Goal: Task Accomplishment & Management: Complete application form

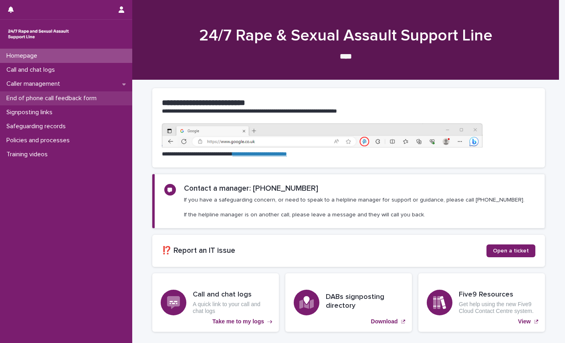
click at [79, 97] on p "End of phone call feedback form" at bounding box center [53, 99] width 100 height 8
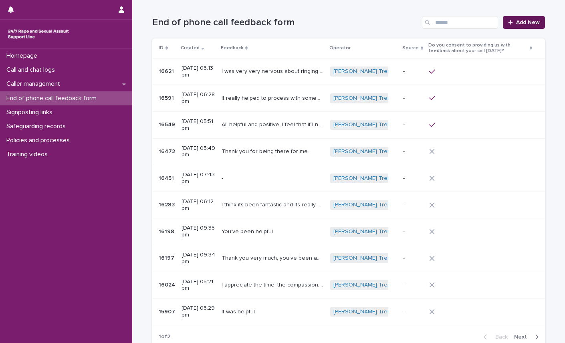
click at [521, 22] on span "Add New" at bounding box center [528, 23] width 24 height 6
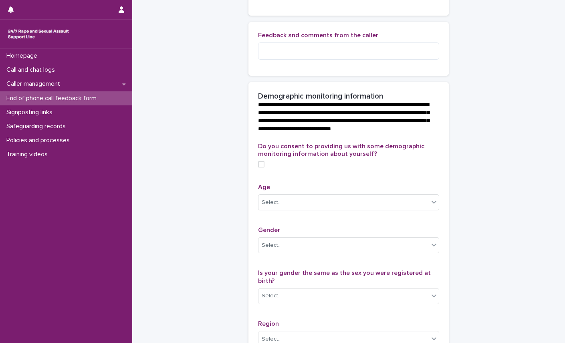
scroll to position [240, 0]
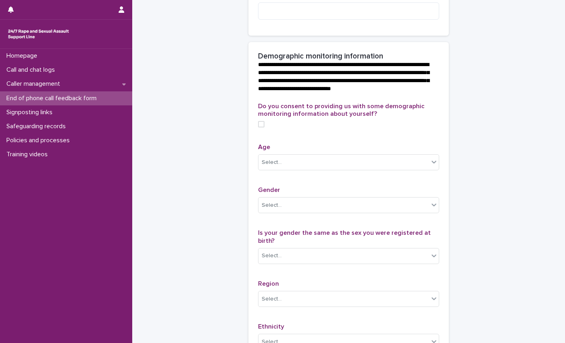
click at [260, 127] on span at bounding box center [261, 124] width 6 height 6
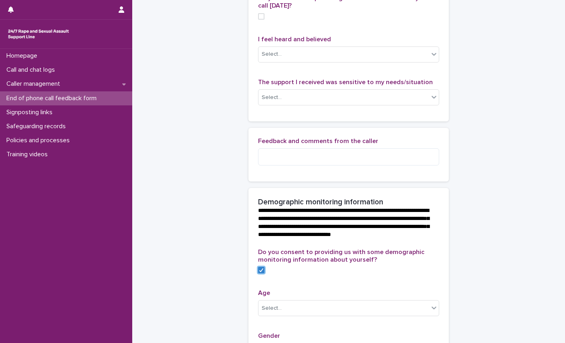
scroll to position [40, 0]
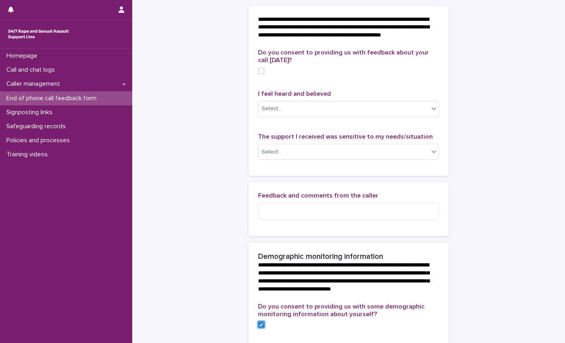
click at [260, 74] on span at bounding box center [261, 71] width 6 height 6
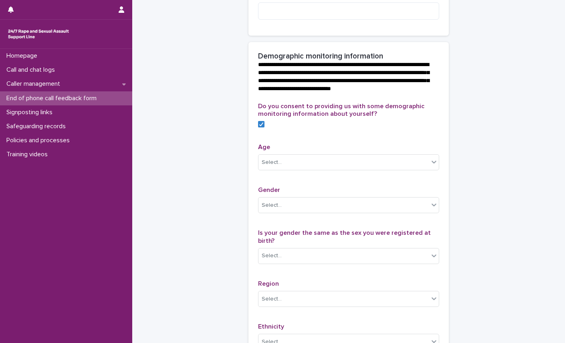
scroll to position [280, 0]
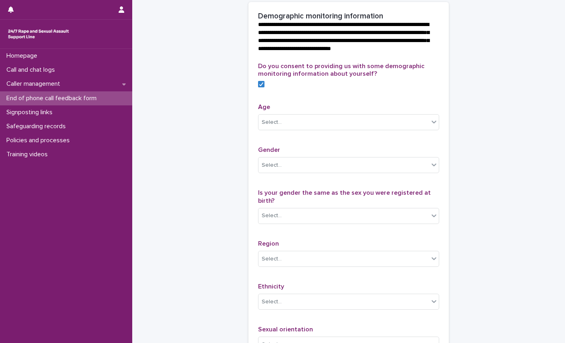
click at [484, 88] on div "**********" at bounding box center [348, 75] width 393 height 711
click at [478, 145] on div "**********" at bounding box center [348, 75] width 393 height 711
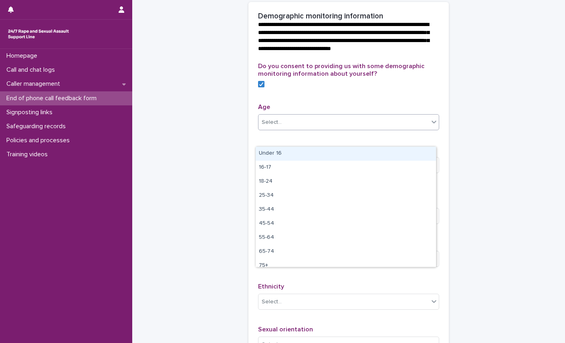
click at [394, 129] on div "Select..." at bounding box center [343, 122] width 170 height 13
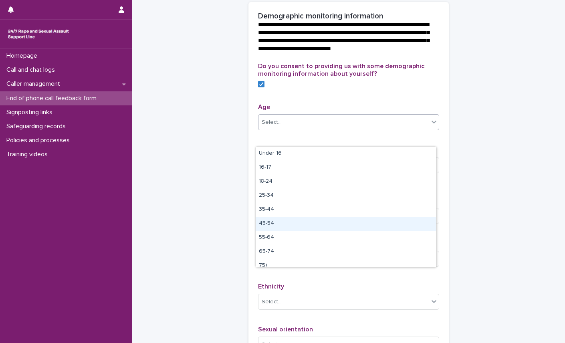
click at [291, 220] on div "45-54" at bounding box center [346, 224] width 180 height 14
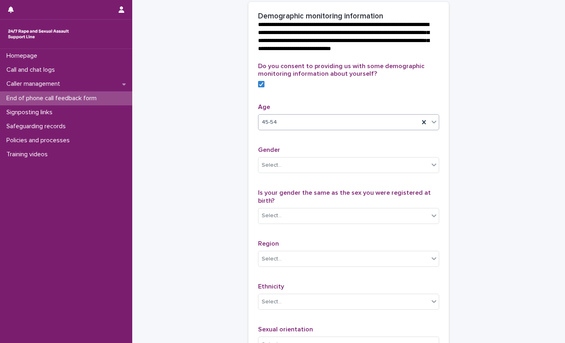
click at [494, 133] on div "**********" at bounding box center [348, 75] width 393 height 711
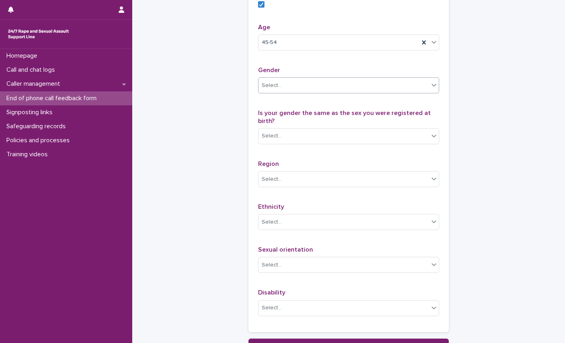
scroll to position [361, 0]
click at [287, 92] on div "Select..." at bounding box center [343, 85] width 170 height 13
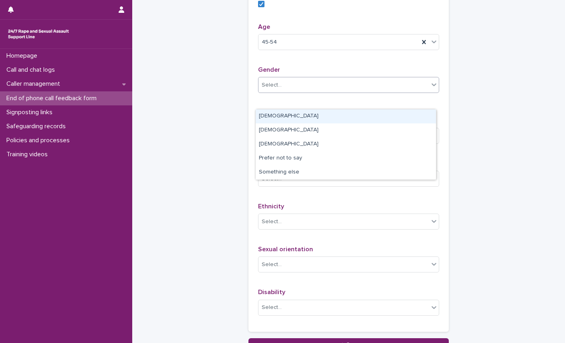
click at [290, 115] on div "[DEMOGRAPHIC_DATA]" at bounding box center [346, 116] width 180 height 14
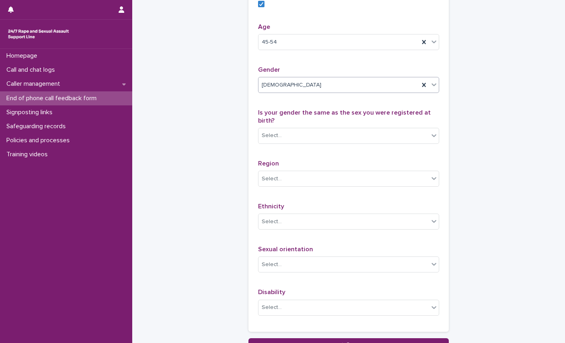
click at [381, 142] on div "Select..." at bounding box center [343, 135] width 170 height 13
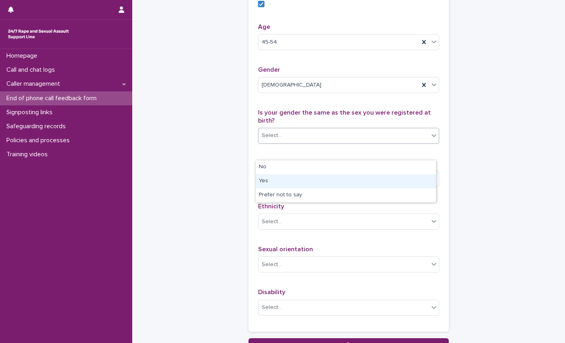
click at [287, 179] on div "Yes" at bounding box center [346, 181] width 180 height 14
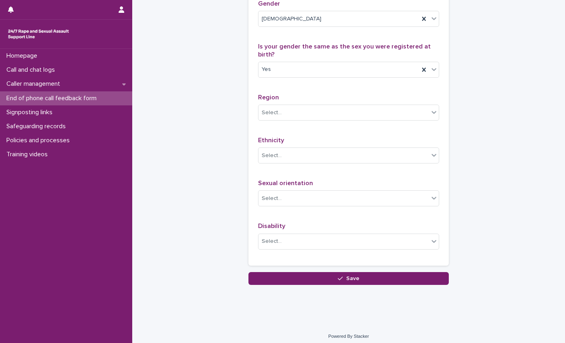
scroll to position [441, 0]
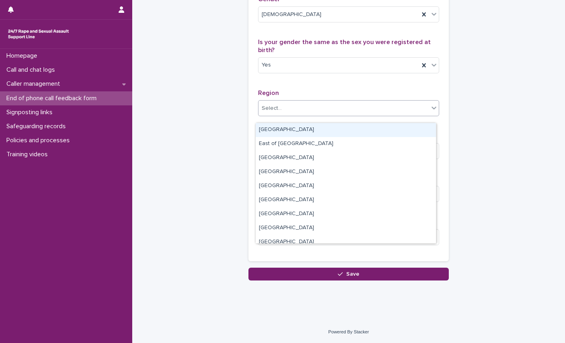
click at [286, 115] on div "Select..." at bounding box center [343, 108] width 170 height 13
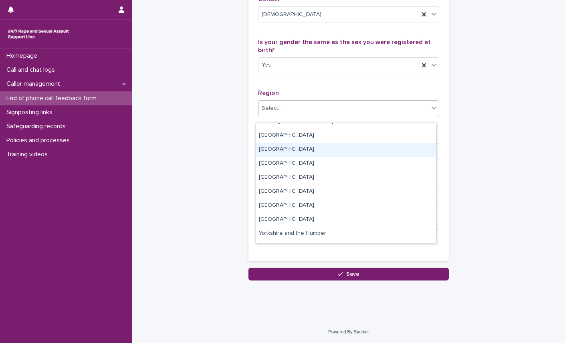
scroll to position [40, 0]
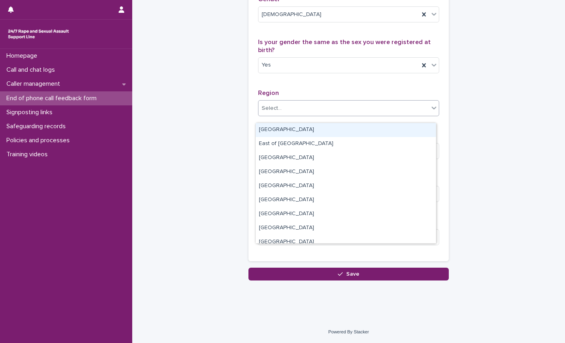
click at [331, 115] on div "Select..." at bounding box center [343, 108] width 170 height 13
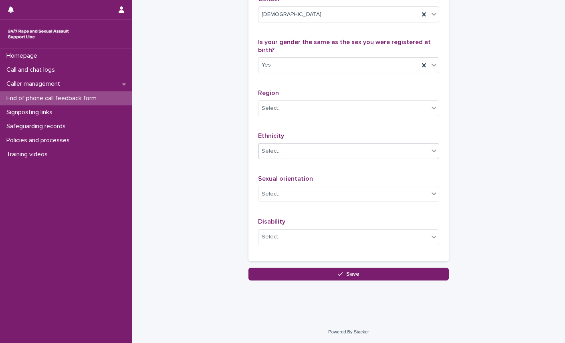
click at [374, 158] on div "Select..." at bounding box center [343, 151] width 170 height 13
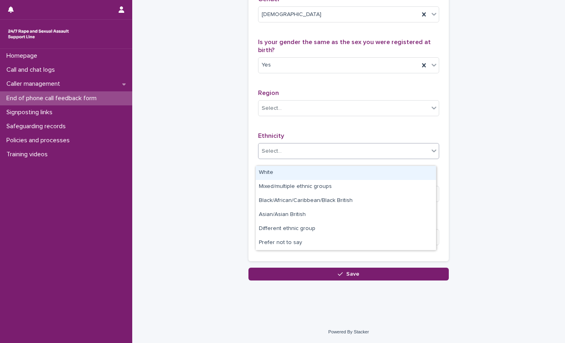
click at [371, 173] on div "White" at bounding box center [346, 173] width 180 height 14
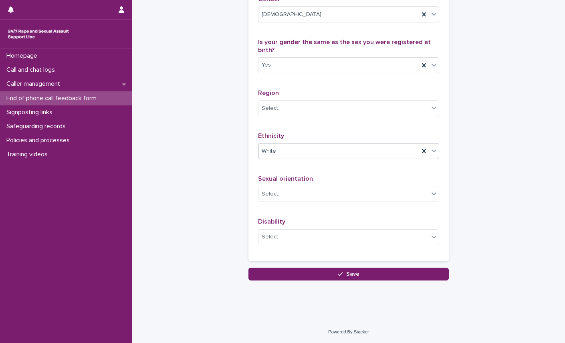
click at [356, 198] on div "Select..." at bounding box center [343, 193] width 170 height 13
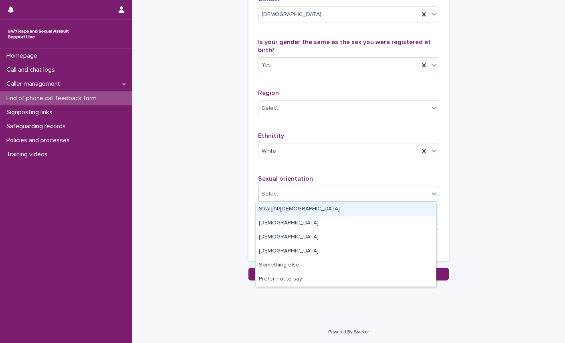
click at [345, 210] on div "Straight/heterosexual" at bounding box center [346, 209] width 180 height 14
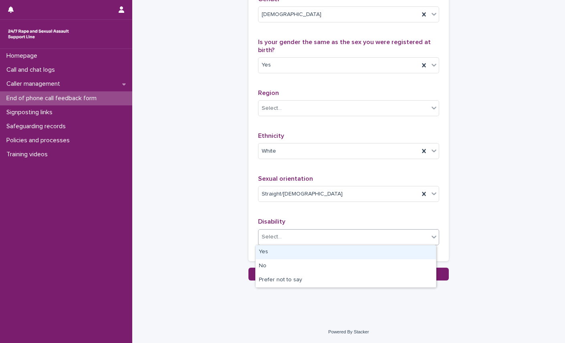
click at [298, 238] on div "Select..." at bounding box center [343, 236] width 170 height 13
click at [272, 250] on div "Yes" at bounding box center [346, 252] width 180 height 14
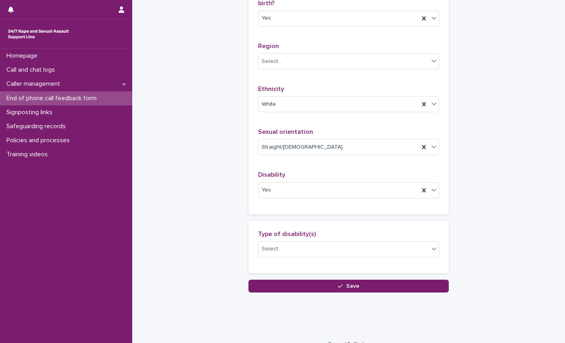
scroll to position [487, 0]
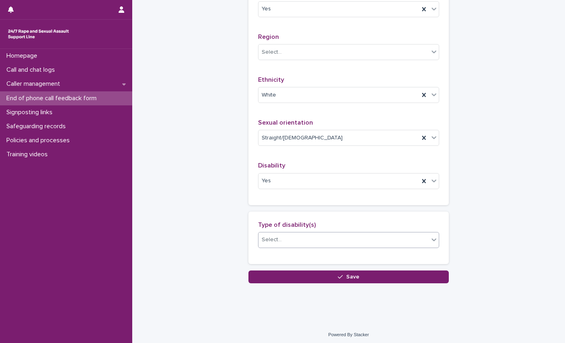
click at [326, 246] on div "Select..." at bounding box center [343, 239] width 170 height 13
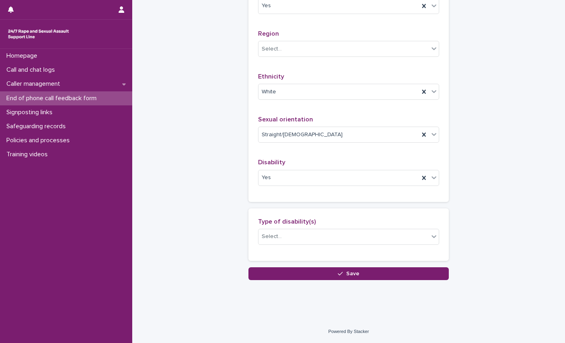
scroll to position [506, 0]
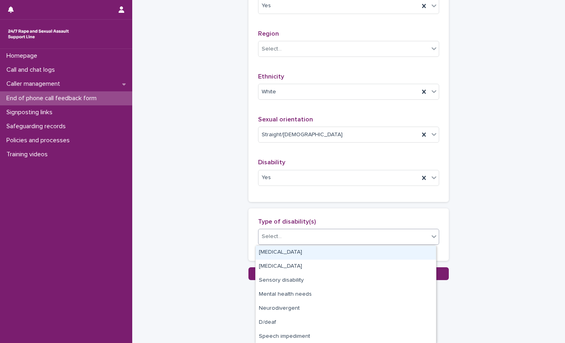
click at [281, 238] on div "Select..." at bounding box center [343, 236] width 170 height 13
click at [297, 230] on div "Select..." at bounding box center [348, 237] width 181 height 16
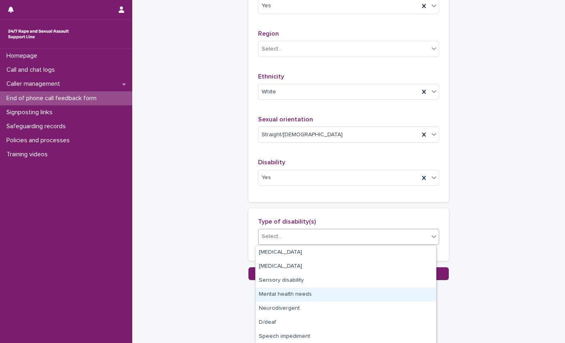
click at [313, 294] on div "Mental health needs" at bounding box center [346, 295] width 180 height 14
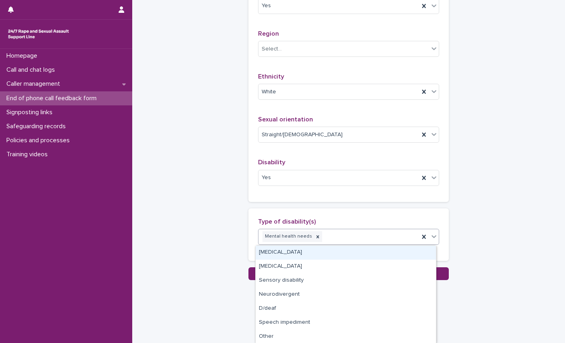
click at [353, 238] on div "Mental health needs" at bounding box center [338, 237] width 161 height 14
click at [319, 252] on div "Physical disability" at bounding box center [346, 253] width 180 height 14
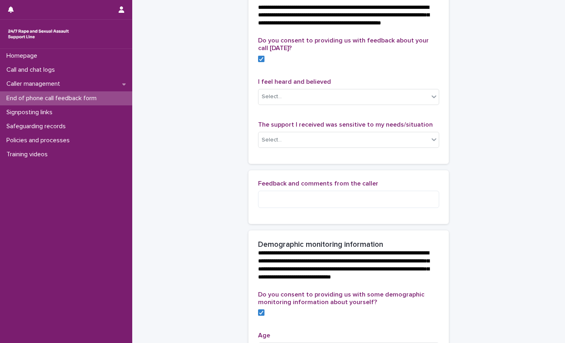
scroll to position [40, 0]
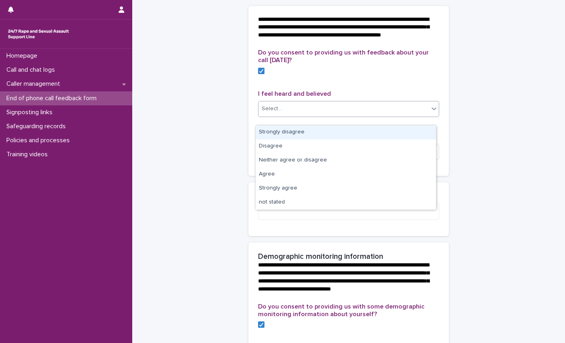
click at [435, 116] on div at bounding box center [434, 108] width 10 height 14
click at [476, 105] on div "**********" at bounding box center [348, 346] width 393 height 770
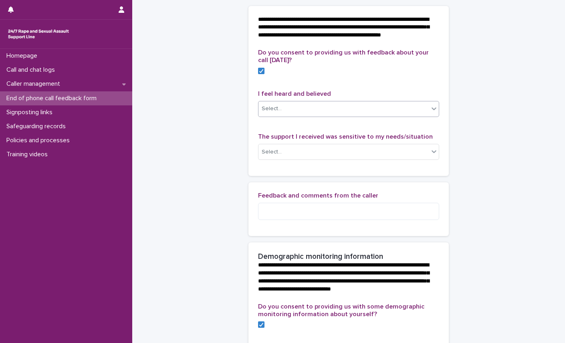
click at [305, 115] on div "Select..." at bounding box center [343, 108] width 170 height 13
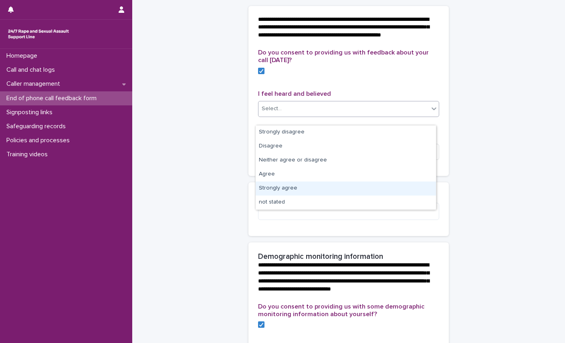
click at [287, 188] on div "Strongly agree" at bounding box center [346, 188] width 180 height 14
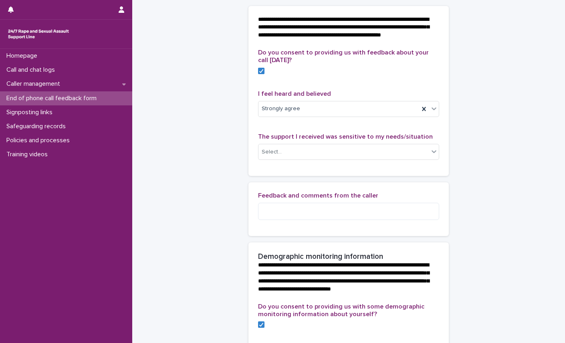
click at [491, 111] on div "**********" at bounding box center [348, 346] width 393 height 770
click at [404, 159] on div "Select..." at bounding box center [343, 151] width 170 height 13
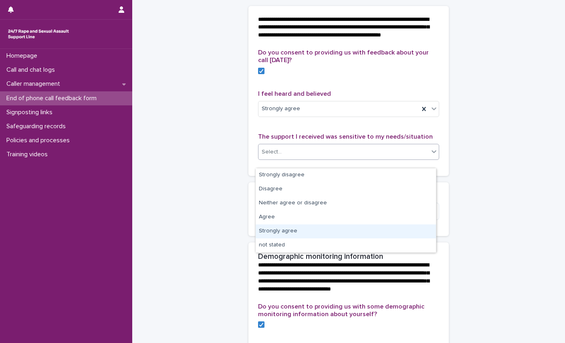
click at [317, 228] on div "Strongly agree" at bounding box center [346, 231] width 180 height 14
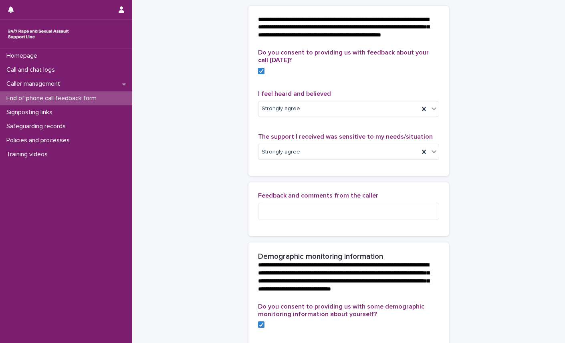
click at [482, 156] on div "**********" at bounding box center [348, 346] width 393 height 770
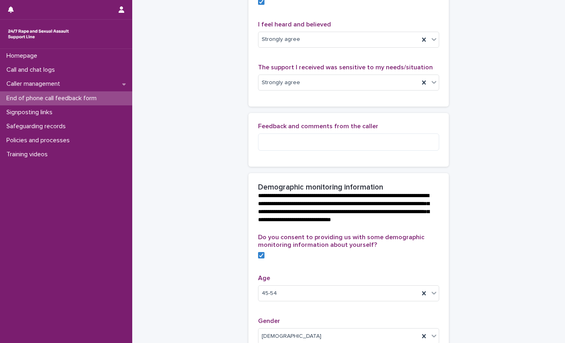
scroll to position [120, 0]
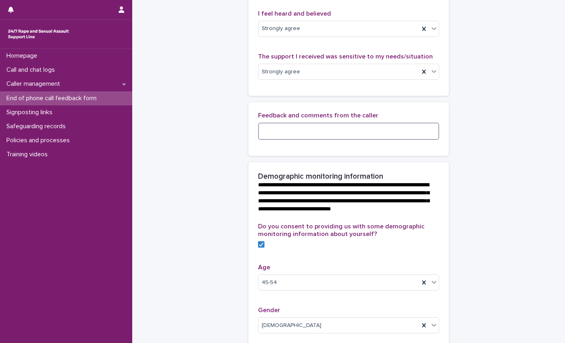
click at [293, 138] on textarea at bounding box center [348, 131] width 181 height 17
click at [263, 138] on textarea "**********" at bounding box center [348, 131] width 181 height 17
drag, startPoint x: 287, startPoint y: 140, endPoint x: 297, endPoint y: 147, distance: 11.8
click at [288, 140] on textarea "**********" at bounding box center [348, 131] width 181 height 17
click at [349, 139] on textarea "**********" at bounding box center [348, 131] width 181 height 17
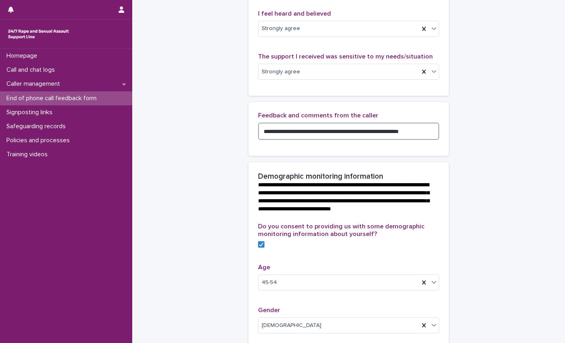
click at [366, 137] on textarea "**********" at bounding box center [348, 131] width 181 height 17
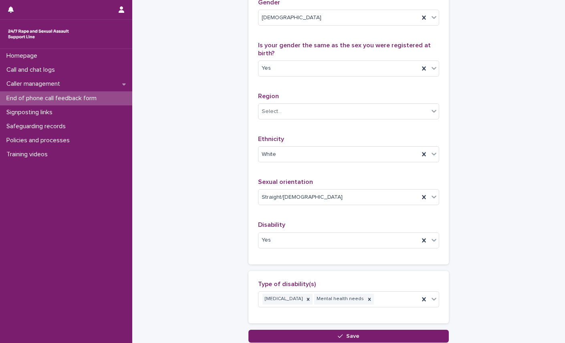
scroll to position [441, 0]
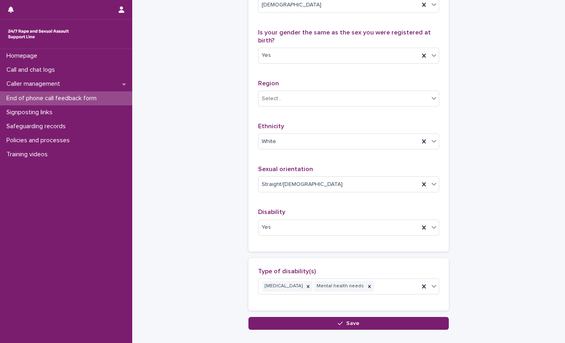
type textarea "**********"
click at [302, 105] on div "Select..." at bounding box center [343, 98] width 170 height 13
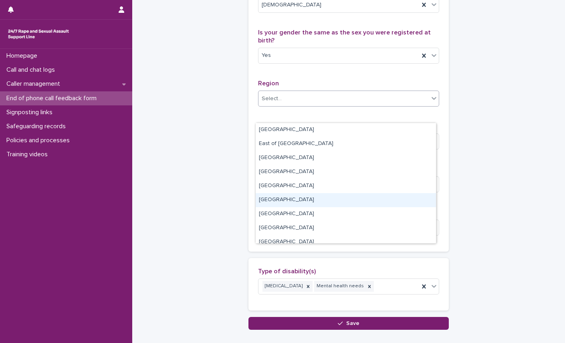
click at [280, 199] on div "[GEOGRAPHIC_DATA]" at bounding box center [346, 200] width 180 height 14
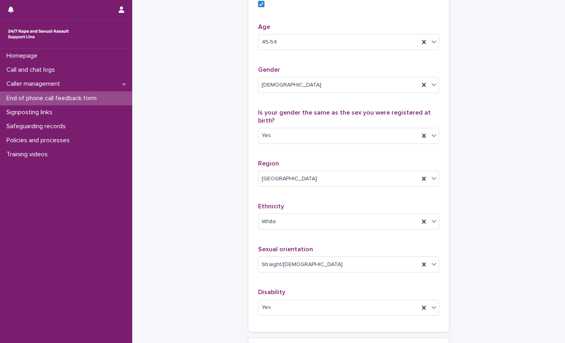
scroll to position [506, 0]
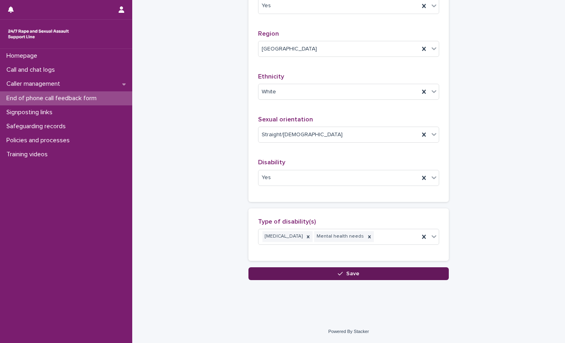
click at [351, 277] on button "Save" at bounding box center [348, 273] width 200 height 13
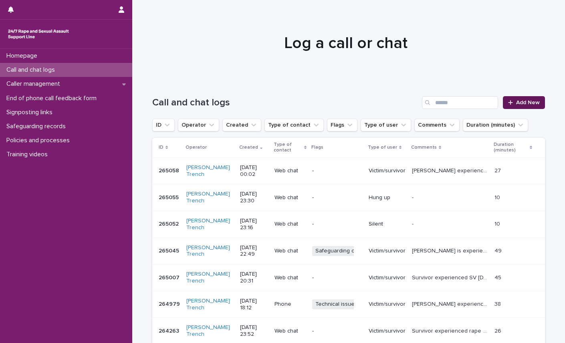
click at [530, 98] on link "Add New" at bounding box center [524, 102] width 42 height 13
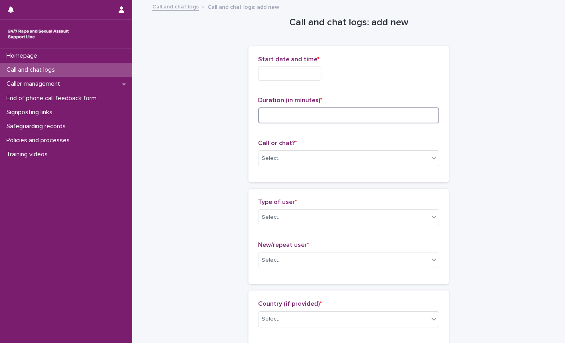
click at [315, 115] on input at bounding box center [348, 115] width 181 height 16
type input "**"
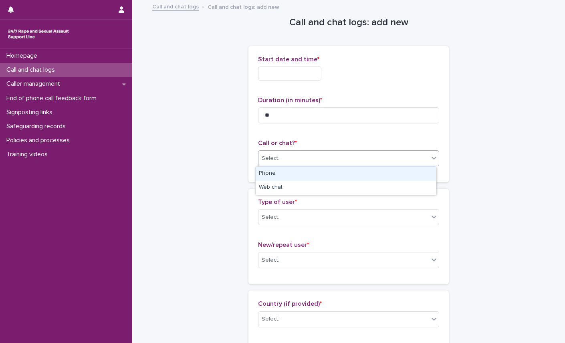
click at [294, 155] on div "Select..." at bounding box center [343, 158] width 170 height 13
click at [268, 171] on div "Phone" at bounding box center [346, 174] width 180 height 14
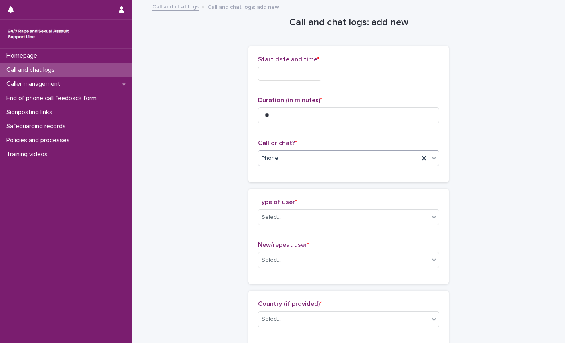
click at [284, 74] on input "text" at bounding box center [289, 74] width 63 height 14
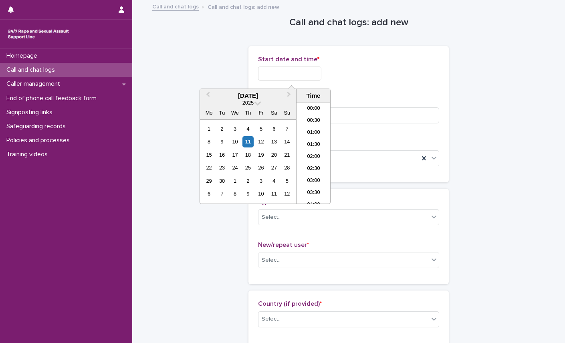
scroll to position [389, 0]
click at [312, 116] on li "16:30" at bounding box center [313, 117] width 34 height 12
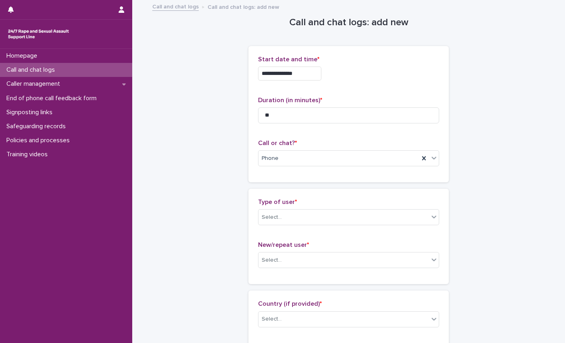
click at [308, 75] on input "**********" at bounding box center [289, 74] width 63 height 14
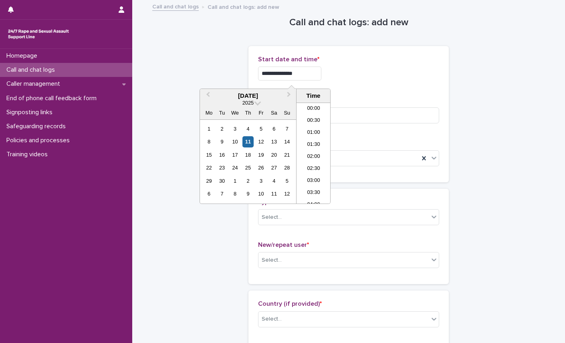
scroll to position [353, 0]
type input "**********"
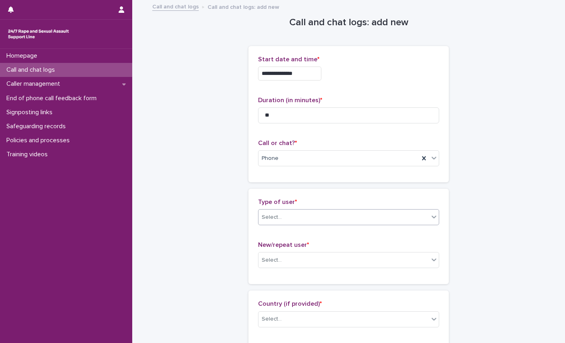
click at [282, 217] on input "text" at bounding box center [282, 217] width 1 height 7
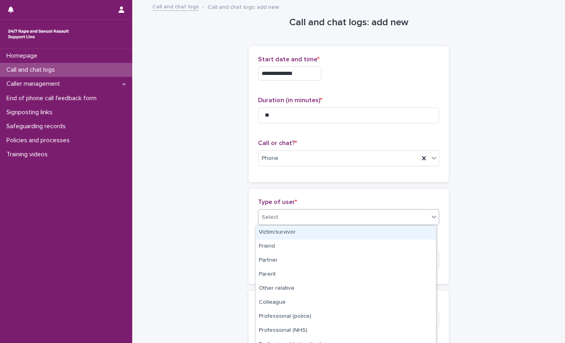
click at [275, 230] on div "Victim/survivor" at bounding box center [346, 233] width 180 height 14
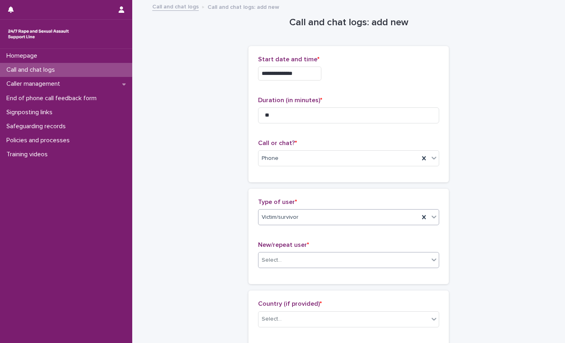
click at [289, 262] on div "Select..." at bounding box center [343, 260] width 170 height 13
drag, startPoint x: 280, startPoint y: 288, endPoint x: 347, endPoint y: 247, distance: 77.7
click at [280, 288] on div "New user" at bounding box center [346, 289] width 180 height 14
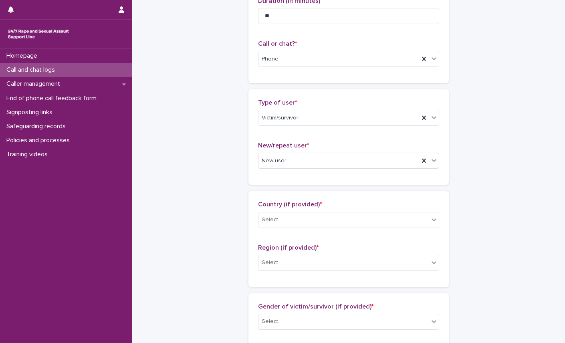
scroll to position [120, 0]
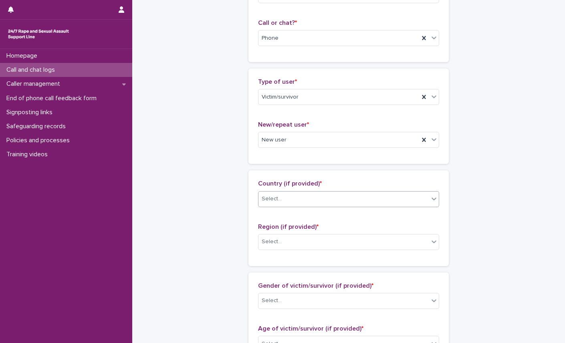
click at [304, 198] on div "Select..." at bounding box center [343, 198] width 170 height 13
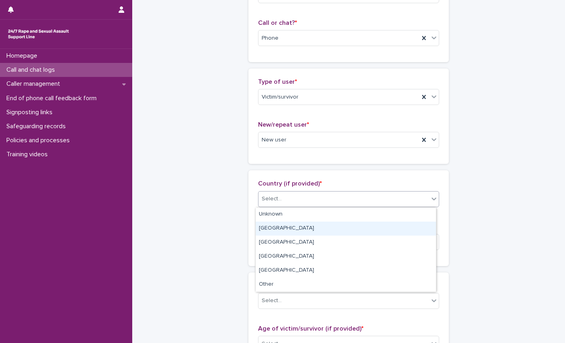
click at [280, 227] on div "[GEOGRAPHIC_DATA]" at bounding box center [346, 229] width 180 height 14
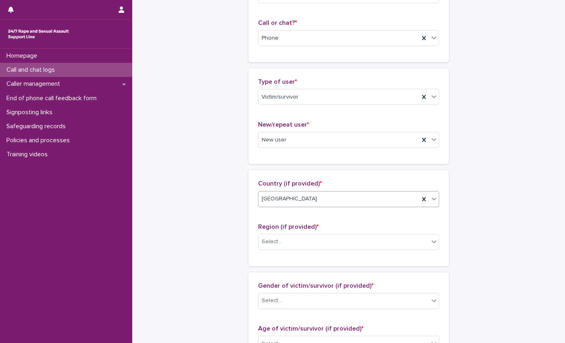
click at [298, 251] on div "Region (if provided) * Select..." at bounding box center [348, 239] width 181 height 33
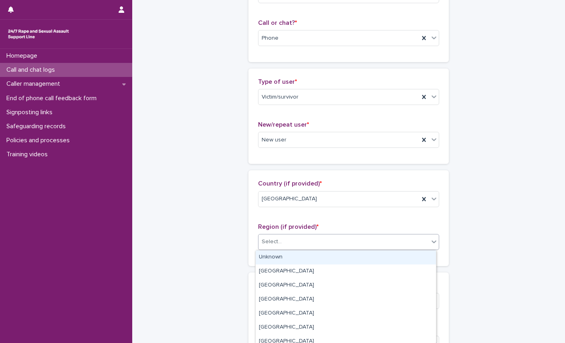
click at [299, 246] on div "Select..." at bounding box center [343, 241] width 170 height 13
click at [313, 246] on div "Select..." at bounding box center [343, 241] width 170 height 13
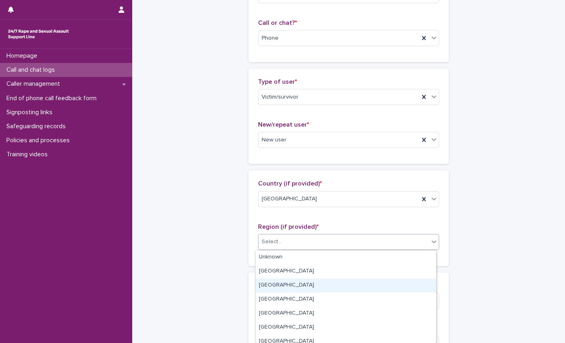
click at [297, 285] on div "[GEOGRAPHIC_DATA]" at bounding box center [346, 285] width 180 height 14
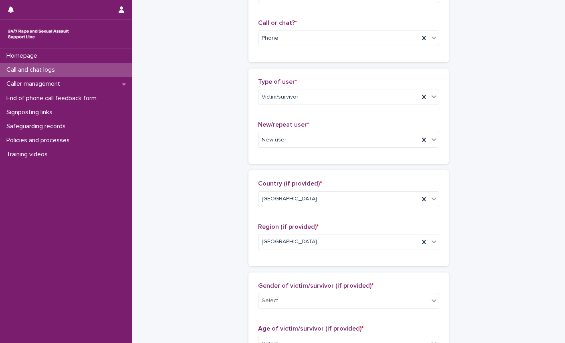
click at [502, 170] on div "**********" at bounding box center [348, 314] width 393 height 867
click at [517, 197] on div "**********" at bounding box center [348, 314] width 393 height 867
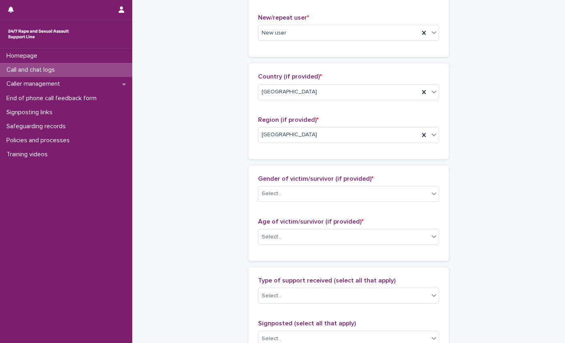
scroll to position [240, 0]
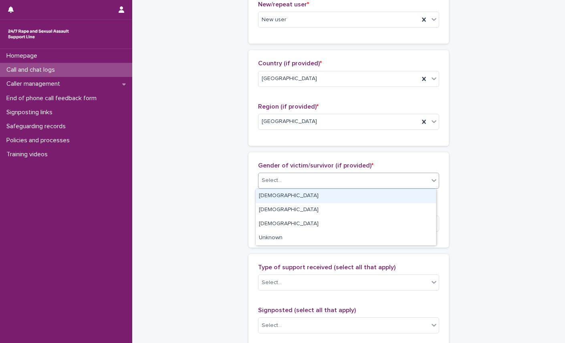
click at [295, 181] on div "Select..." at bounding box center [343, 180] width 170 height 13
click at [286, 192] on div "[DEMOGRAPHIC_DATA]" at bounding box center [346, 196] width 180 height 14
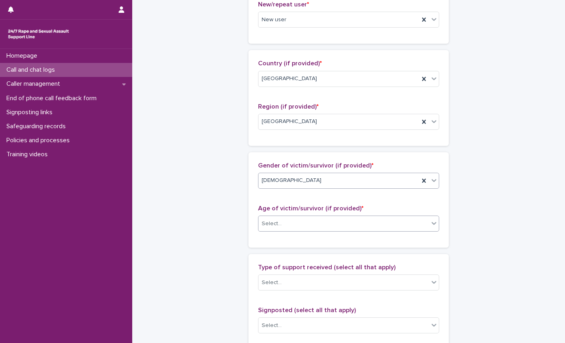
click at [286, 224] on div "Select..." at bounding box center [343, 223] width 170 height 13
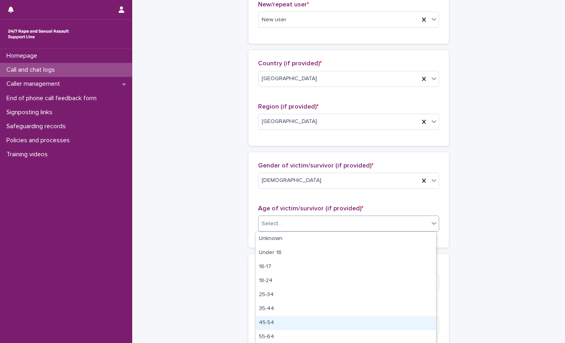
click at [282, 321] on div "45-54" at bounding box center [346, 323] width 180 height 14
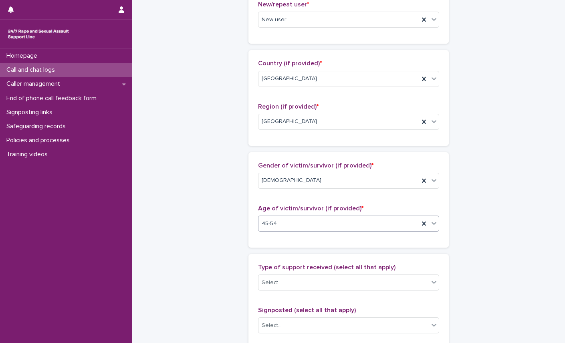
click at [487, 113] on div "**********" at bounding box center [348, 193] width 393 height 867
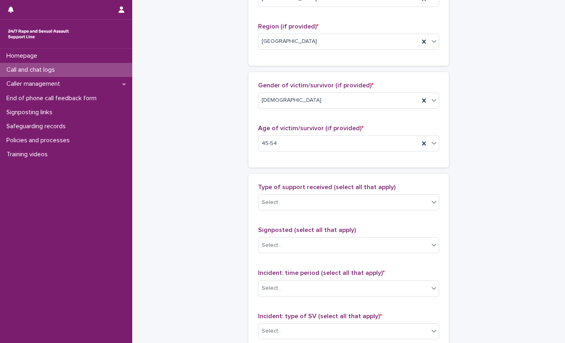
scroll to position [361, 0]
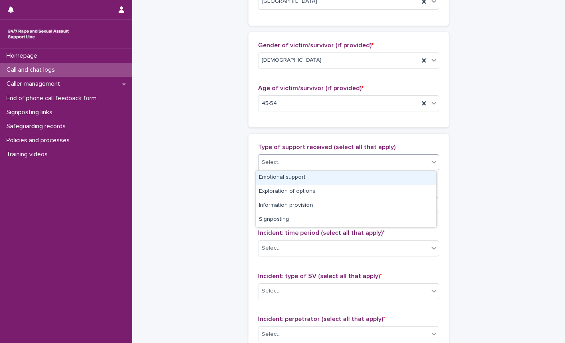
click at [351, 161] on div "Select..." at bounding box center [343, 162] width 170 height 13
click at [323, 174] on div "Emotional support" at bounding box center [346, 178] width 180 height 14
click at [377, 163] on div "Emotional support" at bounding box center [338, 162] width 161 height 14
click at [314, 175] on div "Exploration of options" at bounding box center [346, 178] width 180 height 14
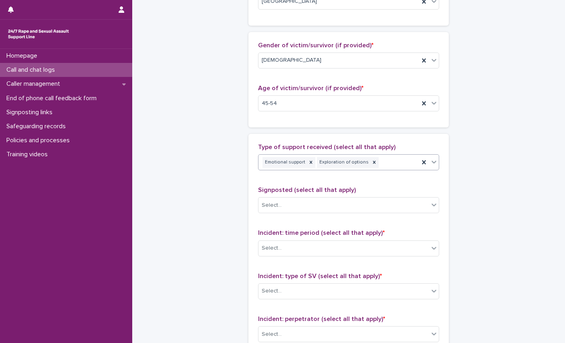
drag, startPoint x: 389, startPoint y: 165, endPoint x: 373, endPoint y: 168, distance: 16.0
click at [389, 164] on div "Emotional support Exploration of options" at bounding box center [338, 162] width 161 height 14
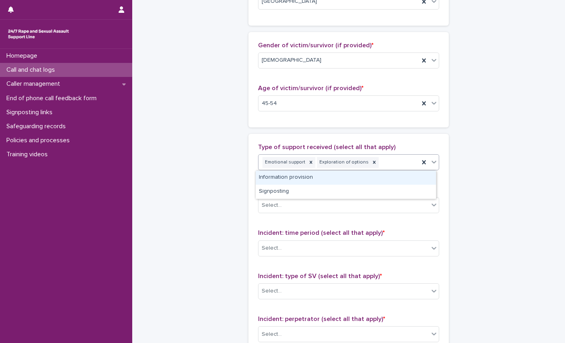
click at [335, 176] on div "Information provision" at bounding box center [346, 178] width 180 height 14
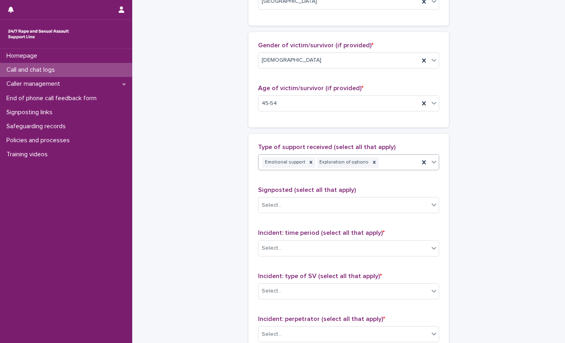
scroll to position [366, 0]
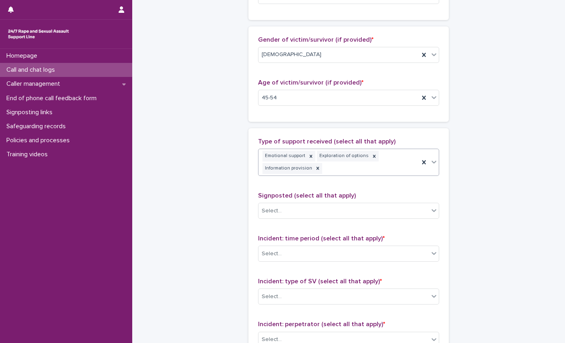
click at [347, 173] on div "Emotional support Exploration of options Information provision" at bounding box center [338, 162] width 161 height 26
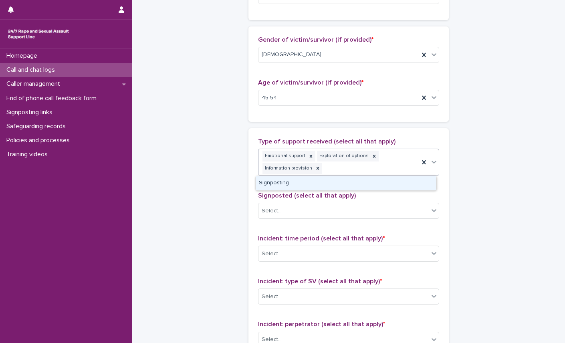
click at [308, 185] on div "Signposting" at bounding box center [346, 183] width 180 height 14
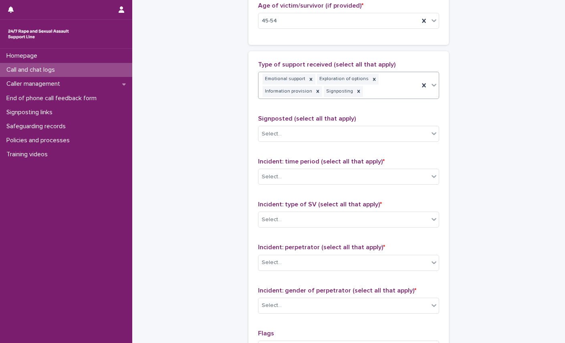
scroll to position [446, 0]
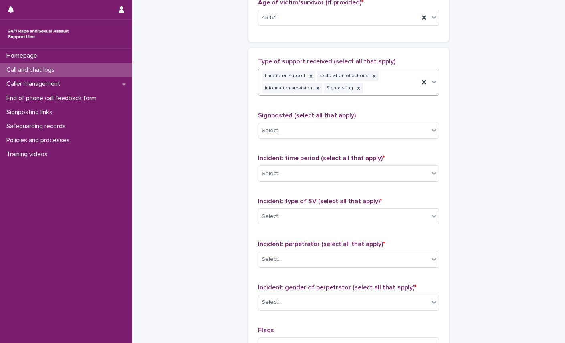
click at [283, 141] on div "Signposted (select all that apply) Select..." at bounding box center [348, 128] width 181 height 33
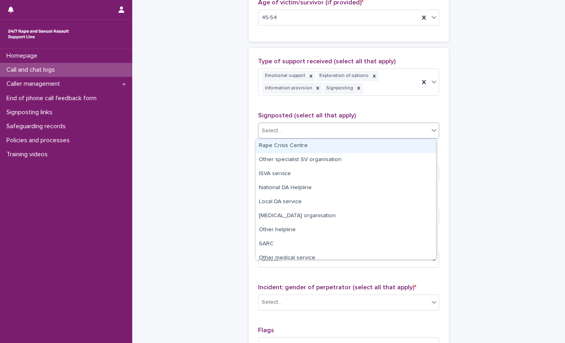
click at [289, 133] on div "Select..." at bounding box center [343, 130] width 170 height 13
click at [293, 147] on div "Rape Crisis Centre" at bounding box center [346, 146] width 180 height 14
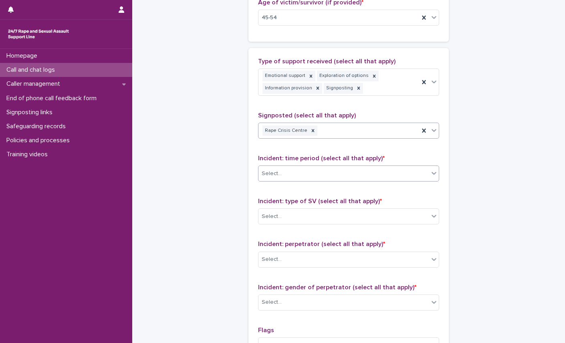
click at [301, 176] on div "Select..." at bounding box center [343, 173] width 170 height 13
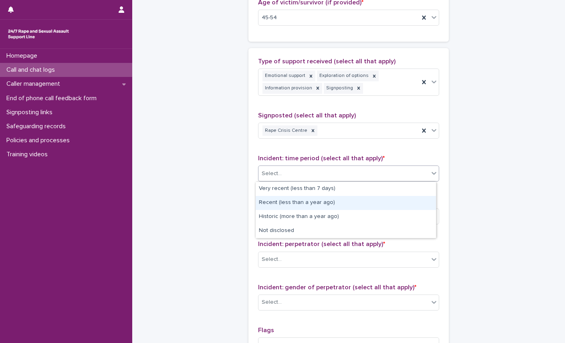
click at [300, 202] on div "Recent (less than a year ago)" at bounding box center [346, 203] width 180 height 14
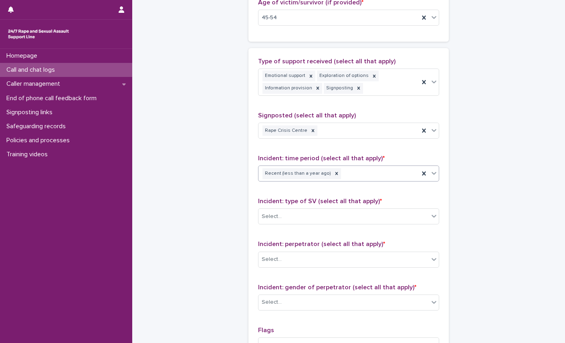
click at [358, 169] on div "Recent (less than a year ago)" at bounding box center [338, 174] width 161 height 14
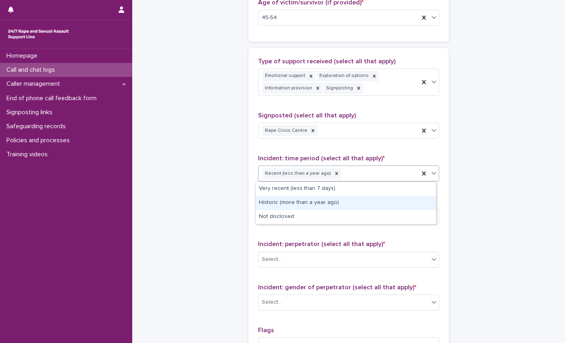
click at [304, 202] on div "Historic (more than a year ago)" at bounding box center [346, 203] width 180 height 14
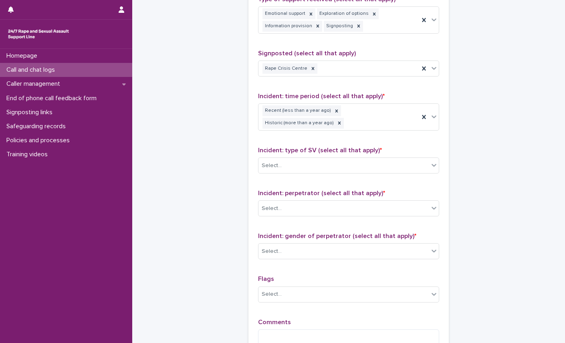
scroll to position [526, 0]
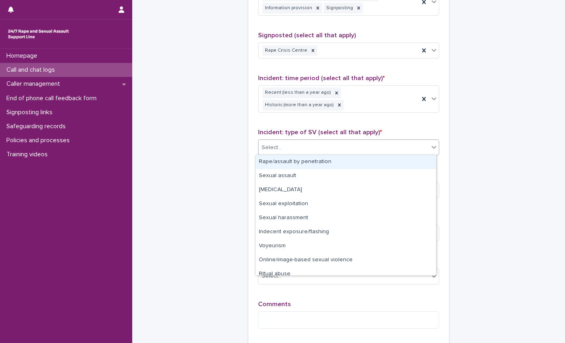
click at [307, 147] on div "Select..." at bounding box center [343, 147] width 170 height 13
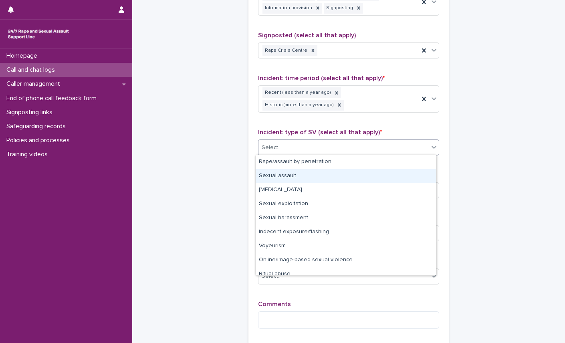
click at [306, 177] on div "Sexual assault" at bounding box center [346, 176] width 180 height 14
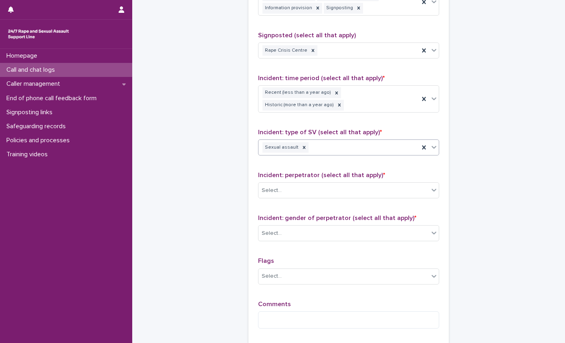
click at [349, 143] on div "Sexual assault" at bounding box center [338, 148] width 161 height 14
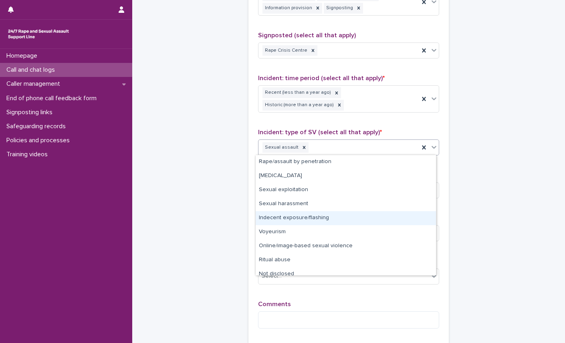
click at [316, 218] on div "Indecent exposure/flashing" at bounding box center [346, 218] width 180 height 14
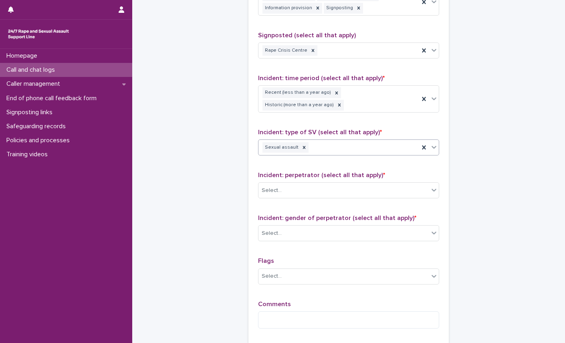
click at [316, 218] on span "Incident: gender of perpetrator (select all that apply) *" at bounding box center [337, 218] width 158 height 6
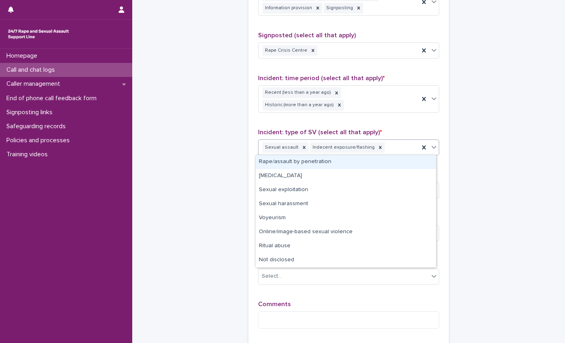
drag, startPoint x: 316, startPoint y: 218, endPoint x: 387, endPoint y: 147, distance: 99.7
click at [387, 147] on div "Sexual assault Indecent exposure/flashing" at bounding box center [338, 148] width 161 height 14
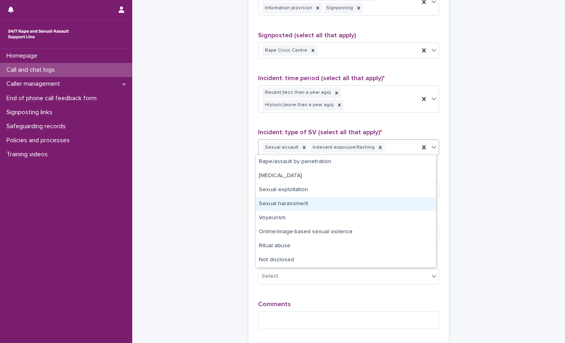
click at [322, 201] on div "Sexual harassment" at bounding box center [346, 204] width 180 height 14
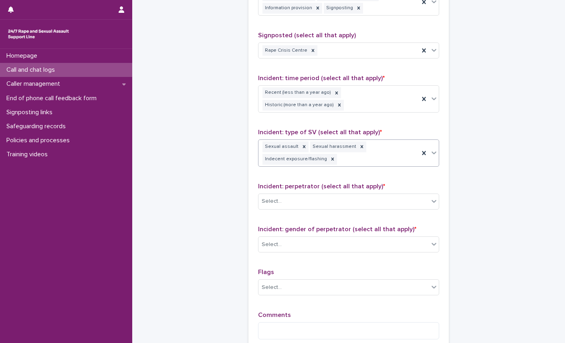
click at [366, 155] on div "Sexual assault Sexual harassment Indecent exposure/flashing" at bounding box center [338, 153] width 161 height 26
click at [309, 204] on div "Select..." at bounding box center [343, 201] width 170 height 13
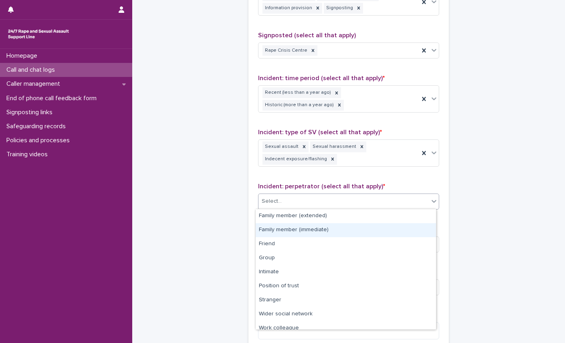
click at [318, 231] on div "Family member (immediate)" at bounding box center [346, 230] width 180 height 14
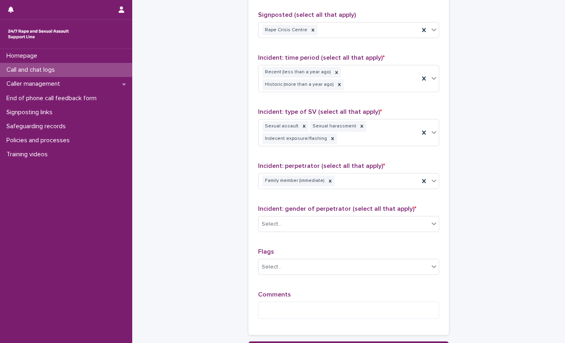
scroll to position [566, 0]
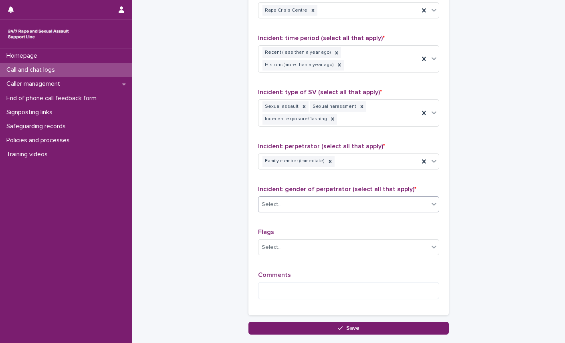
click at [304, 200] on div "Select..." at bounding box center [343, 204] width 170 height 13
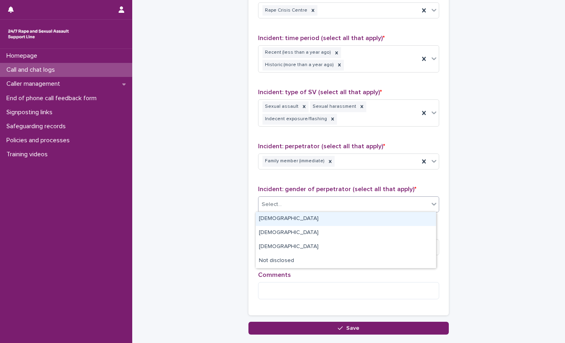
click at [275, 217] on div "[DEMOGRAPHIC_DATA]" at bounding box center [346, 219] width 180 height 14
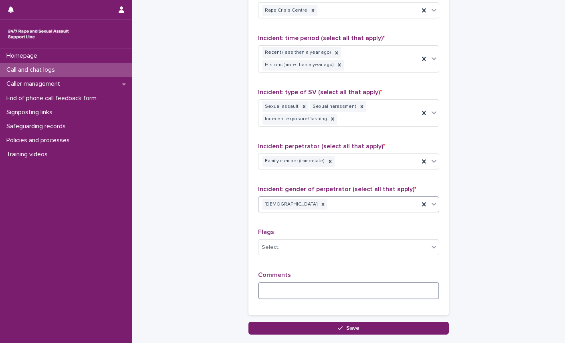
click at [278, 291] on textarea at bounding box center [348, 290] width 181 height 17
drag, startPoint x: 326, startPoint y: 290, endPoint x: 333, endPoint y: 293, distance: 7.9
click at [327, 290] on textarea "**********" at bounding box center [348, 290] width 181 height 17
click at [426, 289] on textarea "**********" at bounding box center [348, 290] width 181 height 17
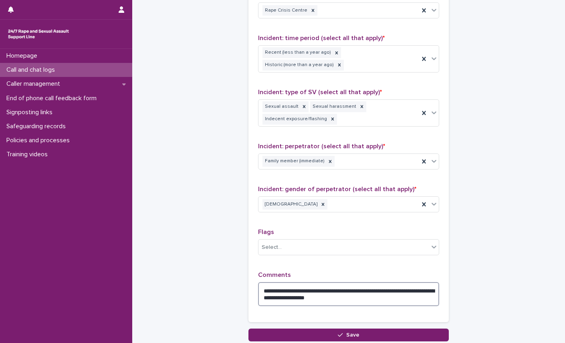
click at [371, 298] on textarea "**********" at bounding box center [348, 294] width 181 height 24
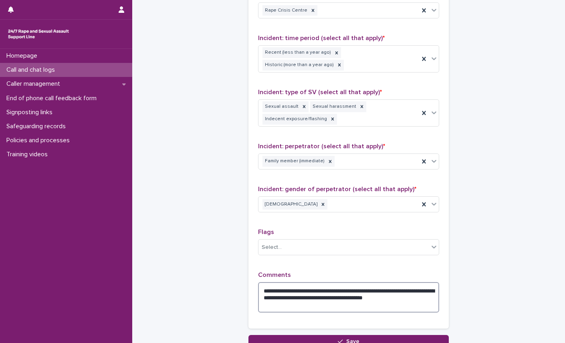
click at [281, 303] on textarea "**********" at bounding box center [348, 297] width 181 height 30
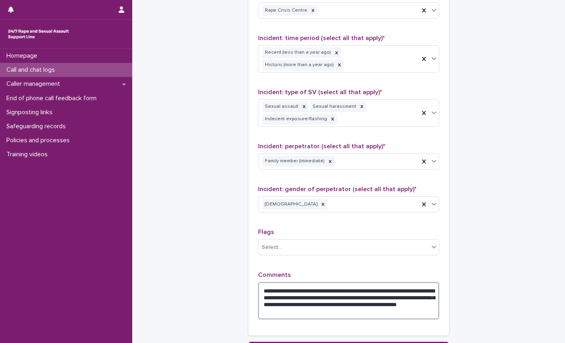
click at [272, 296] on textarea "**********" at bounding box center [348, 300] width 181 height 37
click at [364, 311] on textarea "**********" at bounding box center [348, 300] width 181 height 37
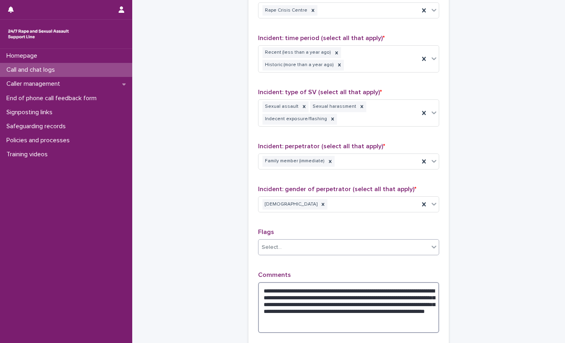
type textarea "**********"
click at [289, 247] on div "Select..." at bounding box center [343, 247] width 170 height 13
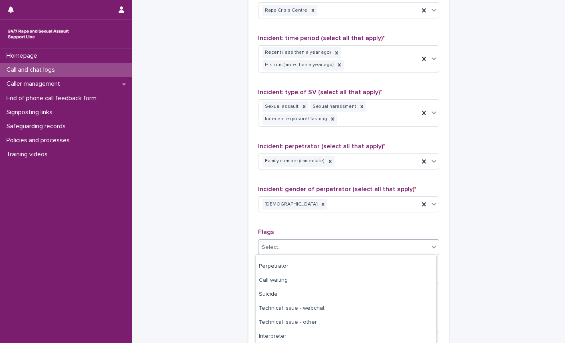
scroll to position [80, 0]
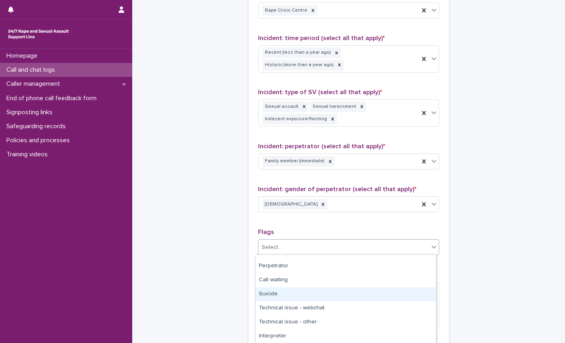
click at [287, 294] on div "Suicide" at bounding box center [346, 294] width 180 height 14
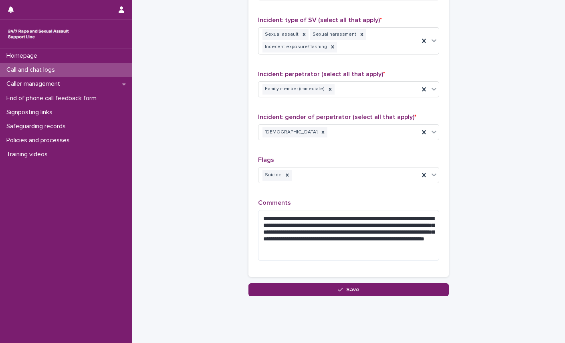
scroll to position [647, 0]
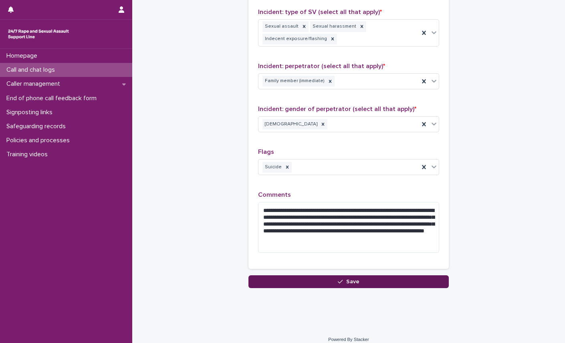
click at [351, 280] on span "Save" at bounding box center [352, 282] width 13 height 6
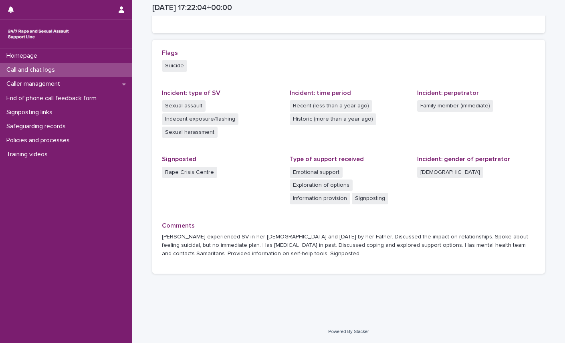
scroll to position [131, 0]
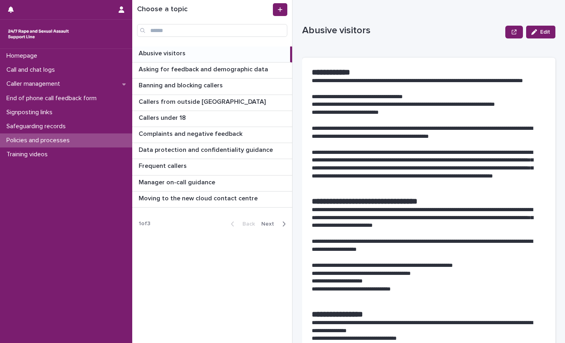
click at [265, 222] on span "Next" at bounding box center [270, 224] width 18 height 6
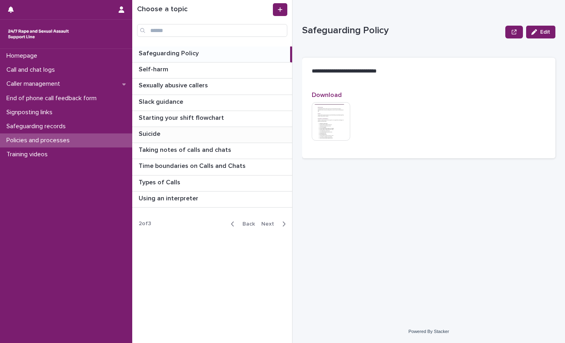
click at [195, 134] on p at bounding box center [214, 134] width 150 height 8
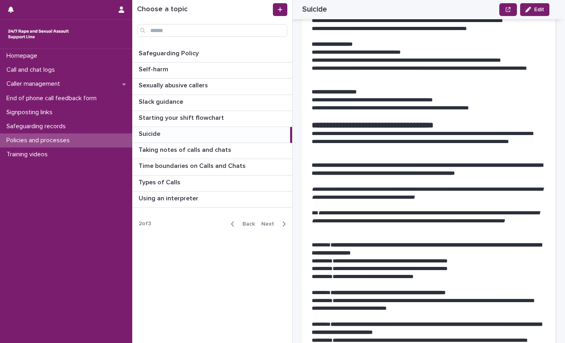
scroll to position [401, 0]
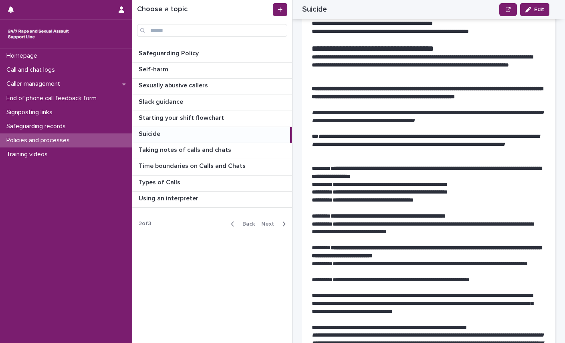
click at [269, 222] on span "Next" at bounding box center [270, 224] width 18 height 6
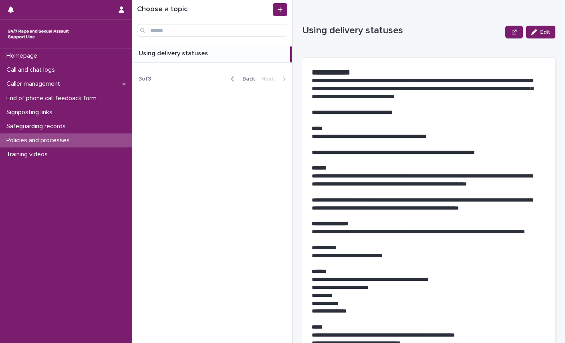
click at [245, 77] on span "Back" at bounding box center [246, 79] width 17 height 6
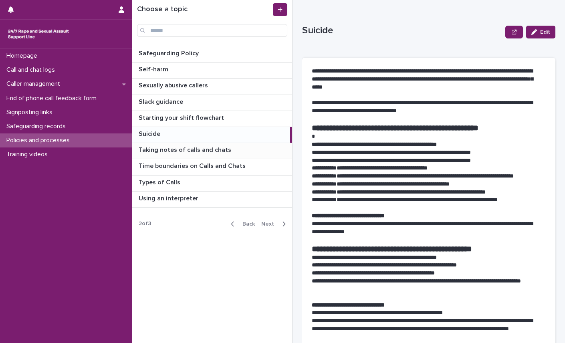
click at [223, 150] on p "Taking notes of calls and chats" at bounding box center [186, 149] width 94 height 9
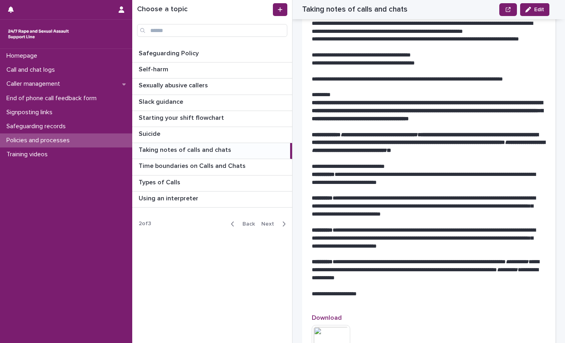
scroll to position [838, 0]
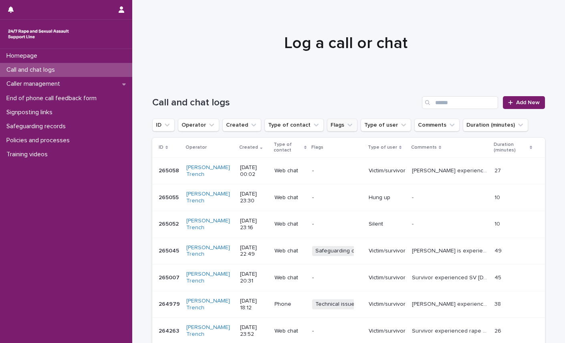
click at [333, 128] on button "Flags" at bounding box center [342, 125] width 30 height 13
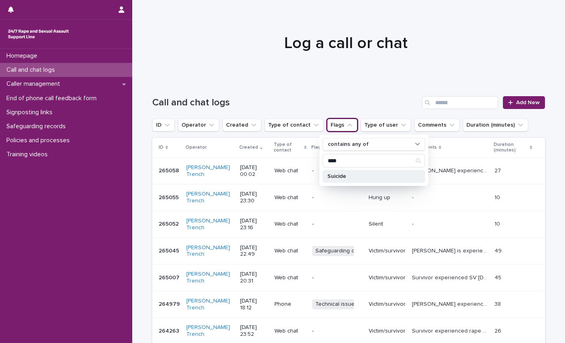
type input "****"
click at [350, 175] on p "Suicide" at bounding box center [369, 176] width 85 height 6
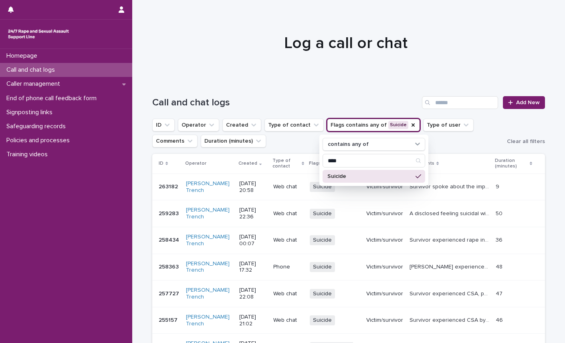
click at [370, 81] on div "Call and chat logs Add New" at bounding box center [348, 99] width 393 height 38
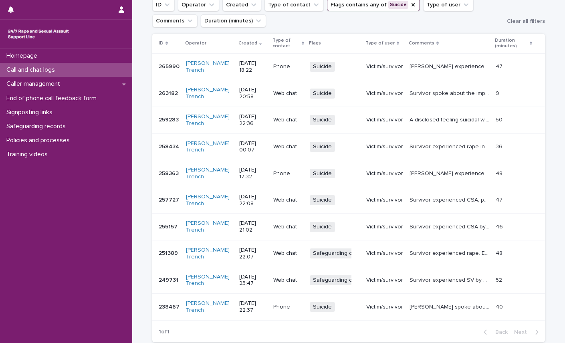
scroll to position [133, 0]
